Goal: Check status: Check status

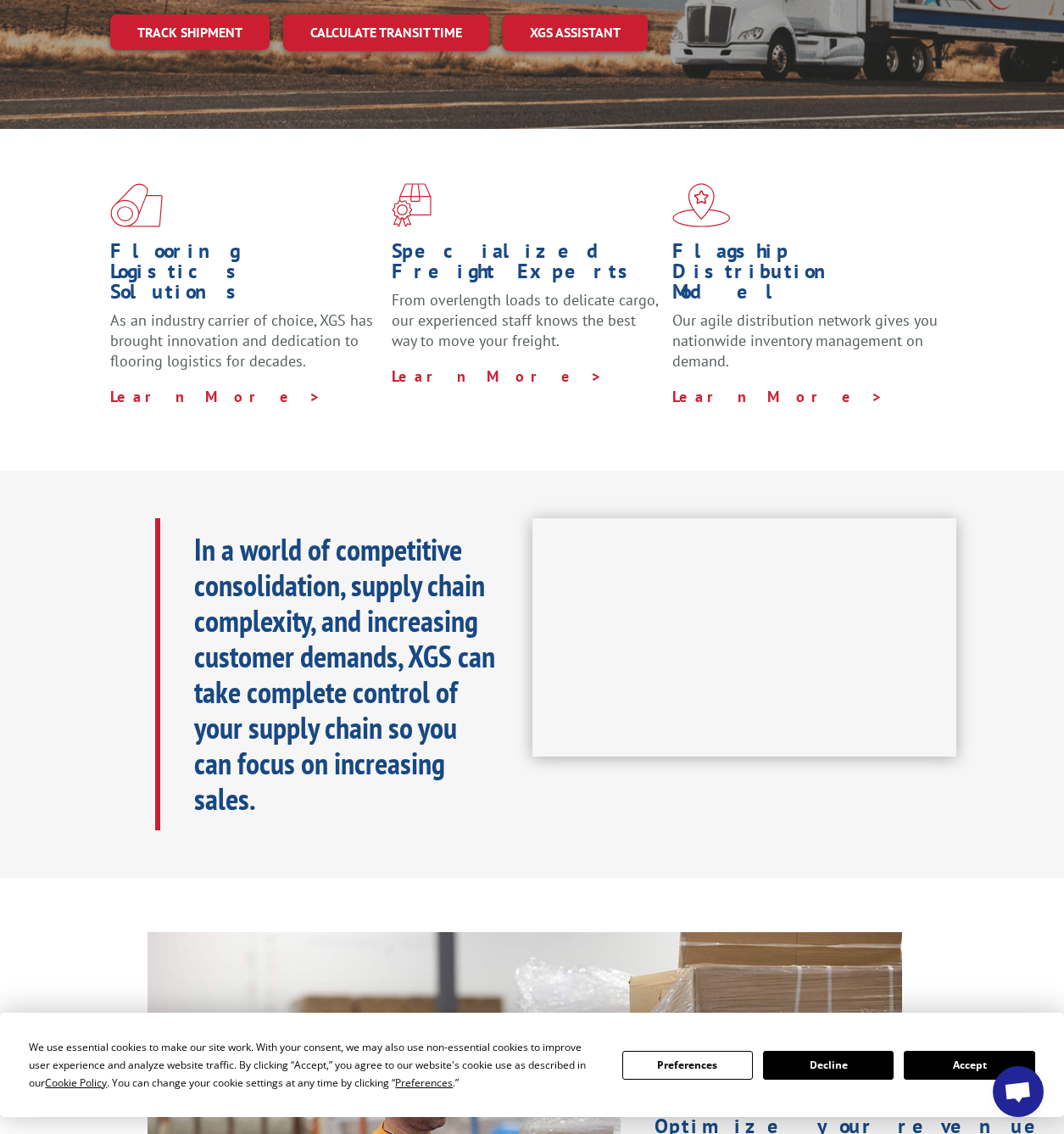
scroll to position [568, 0]
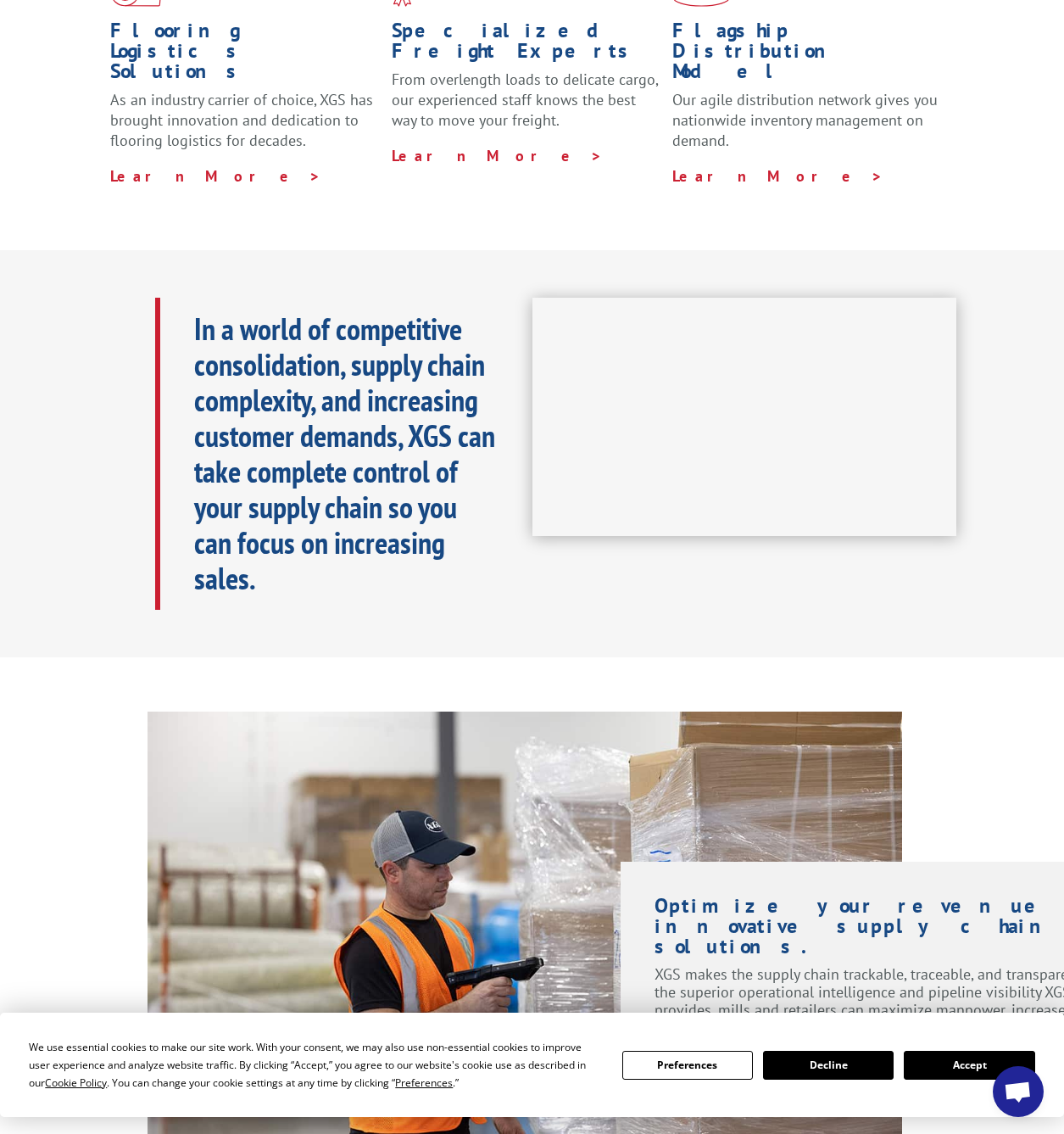
click at [964, 1063] on button "Accept" at bounding box center [969, 1065] width 130 height 29
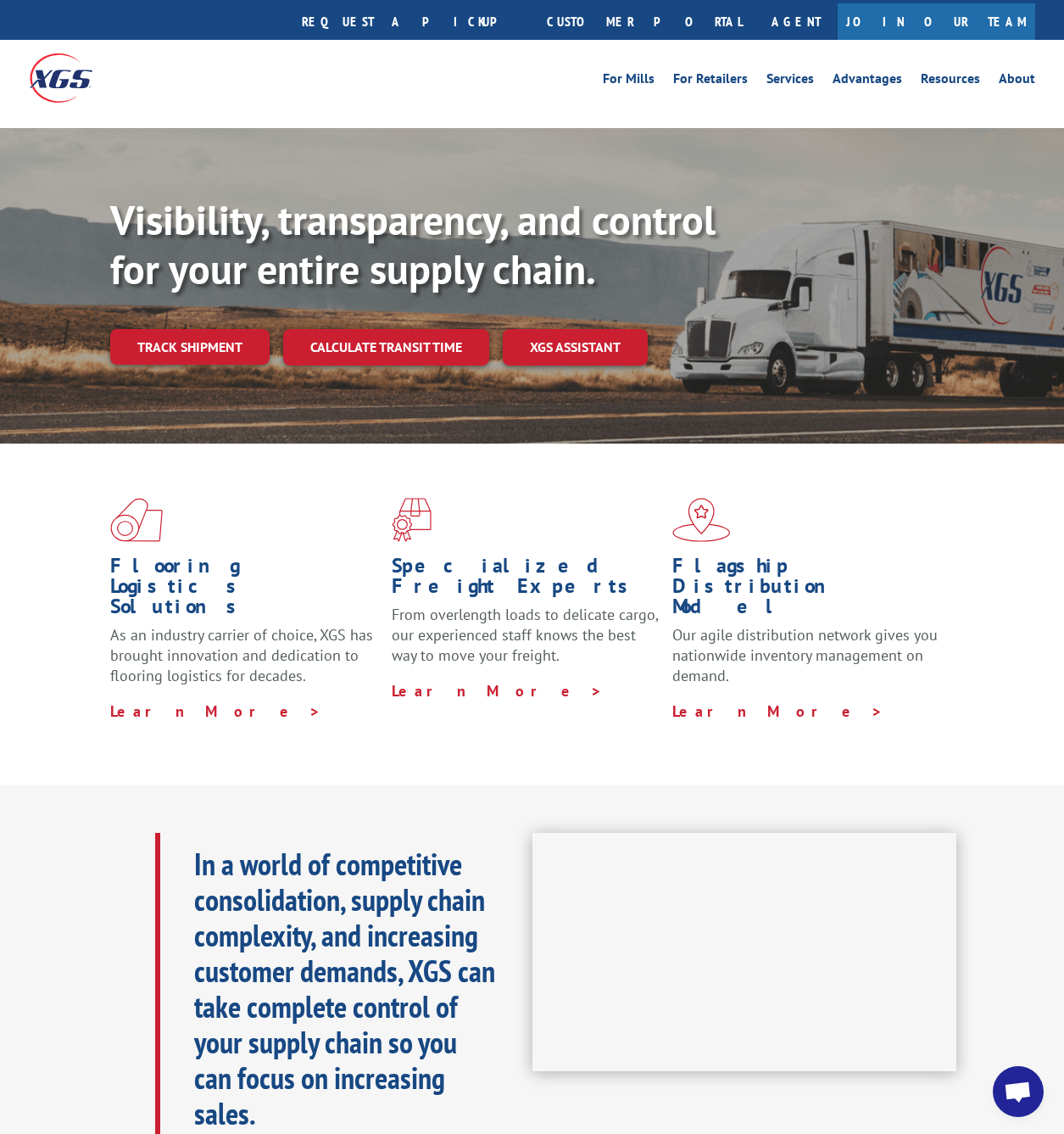
scroll to position [0, 0]
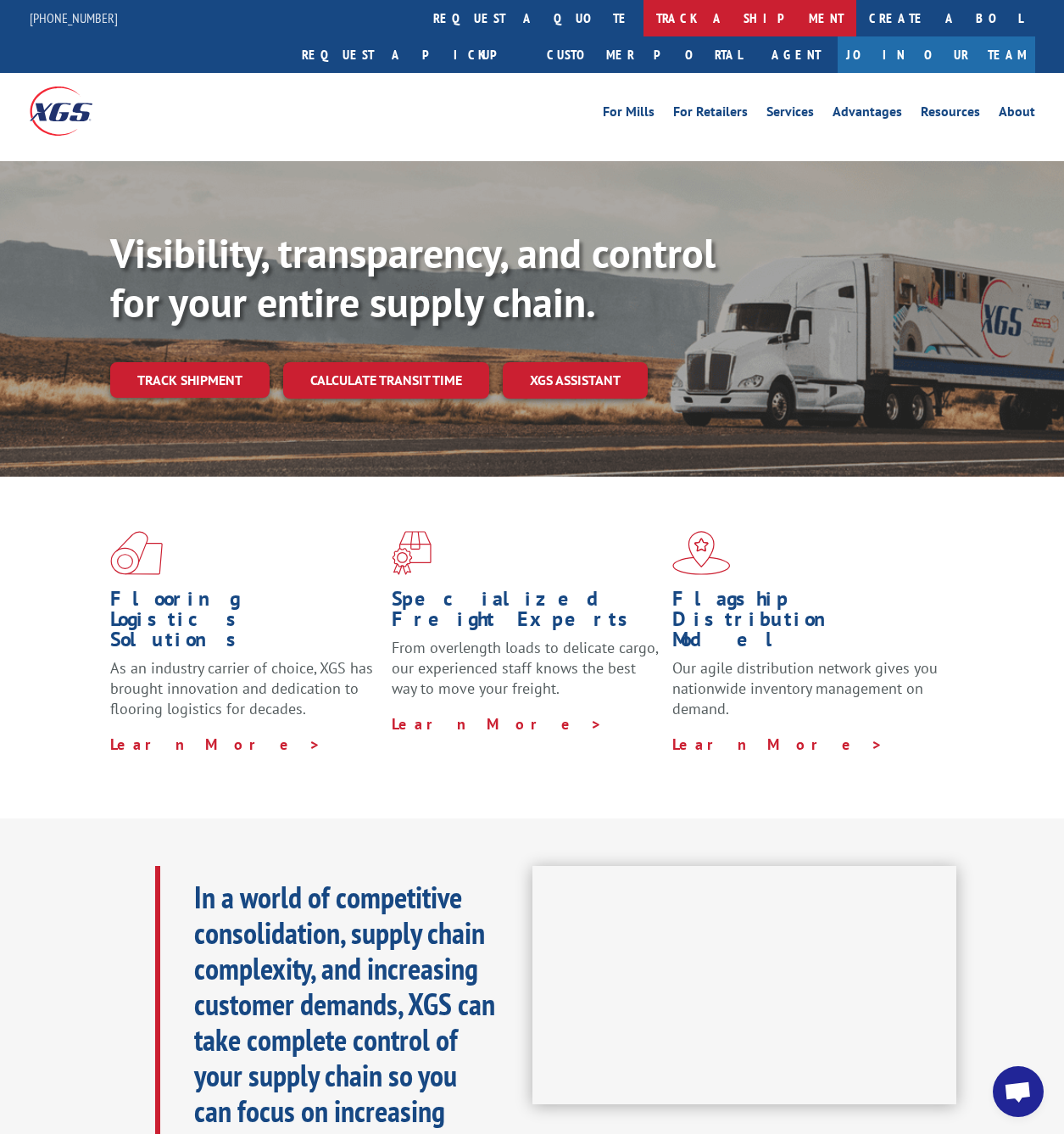
click at [643, 17] on link "track a shipment" at bounding box center [750, 18] width 213 height 37
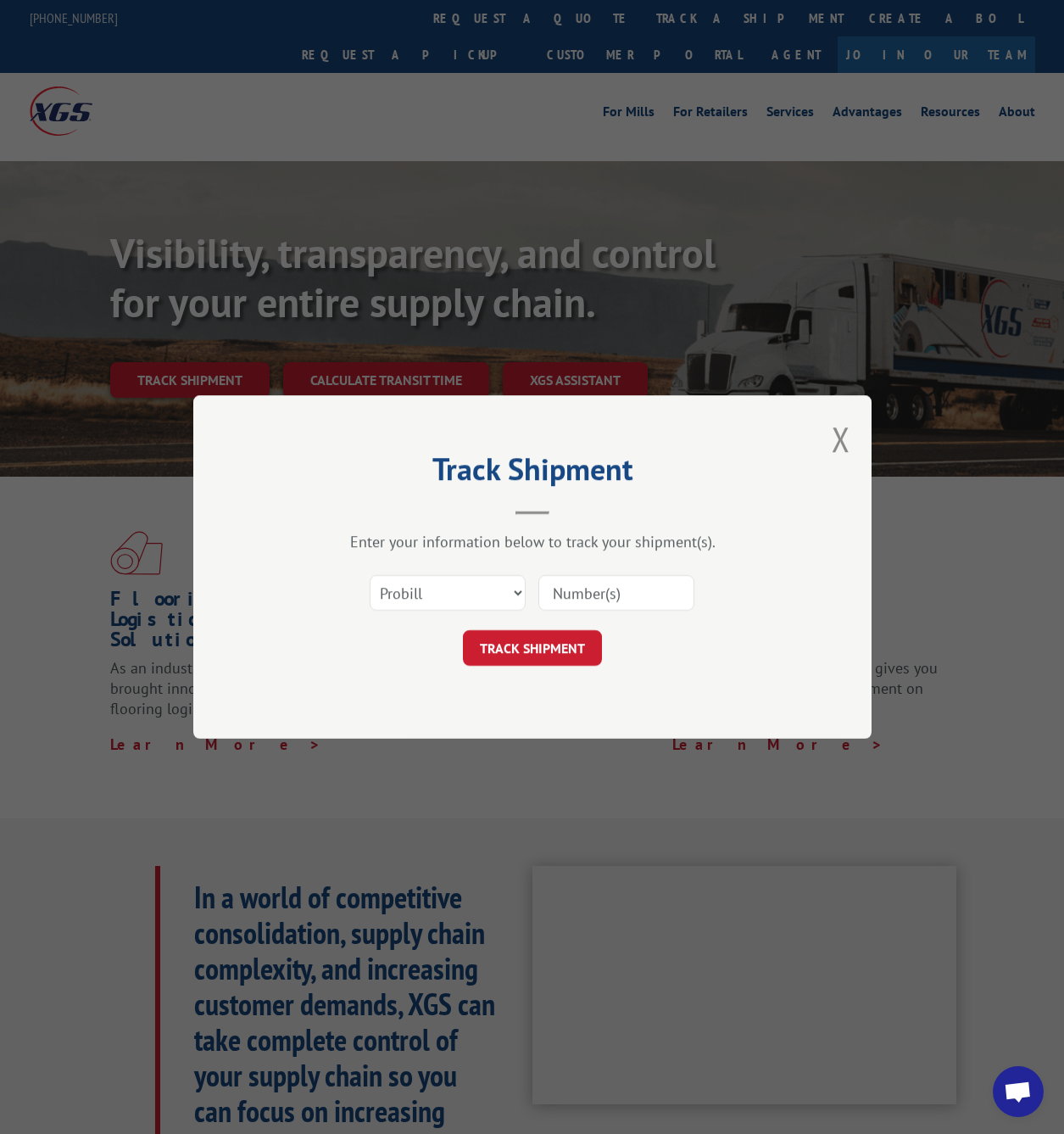
click at [603, 592] on input at bounding box center [616, 592] width 156 height 36
click at [571, 591] on input at bounding box center [616, 592] width 156 height 36
paste input "17402894"
type input "17402894"
click at [577, 654] on button "TRACK SHIPMENT" at bounding box center [532, 648] width 139 height 36
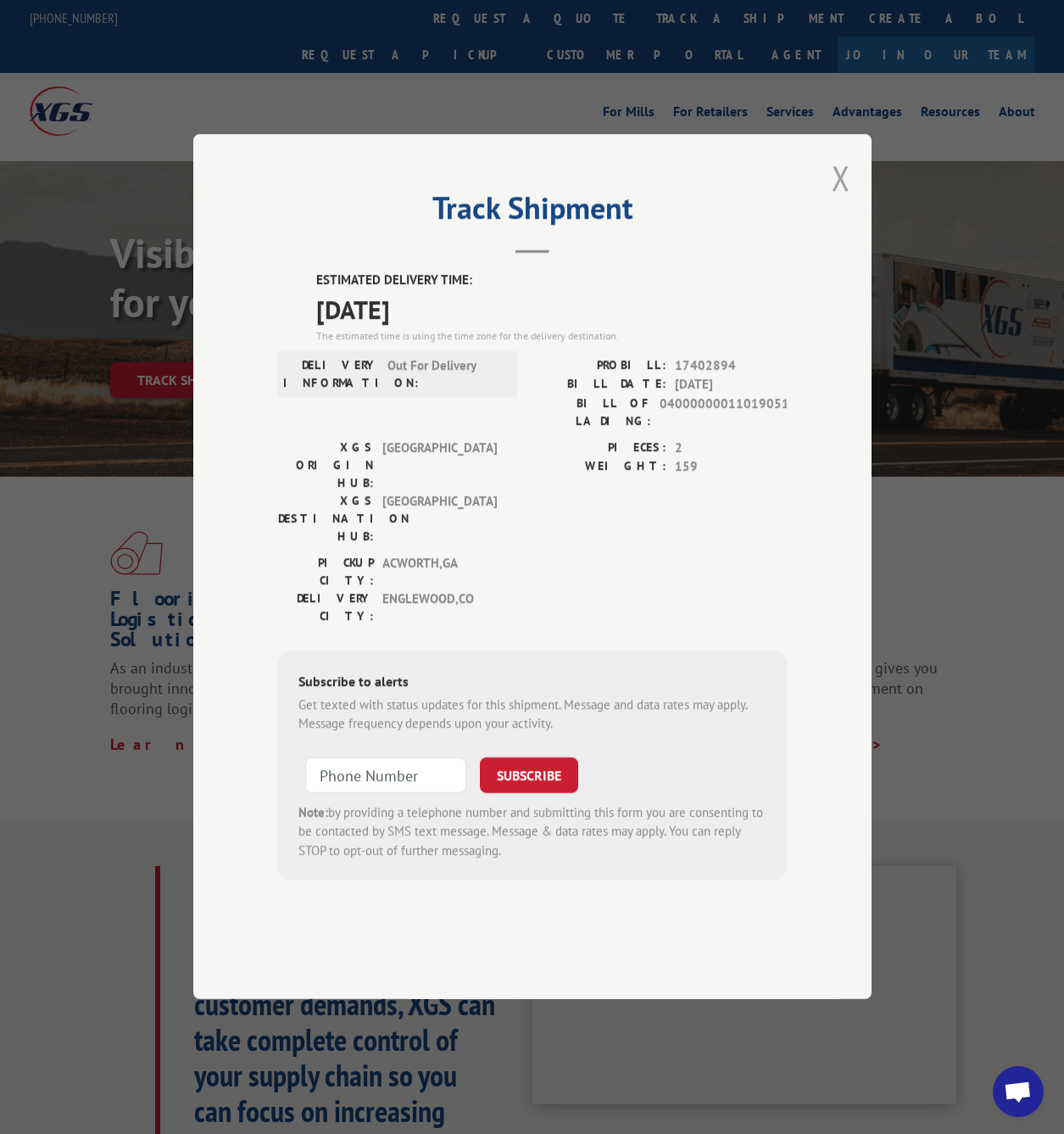
click at [841, 200] on button "Close modal" at bounding box center [841, 177] width 19 height 45
